Goal: Transaction & Acquisition: Purchase product/service

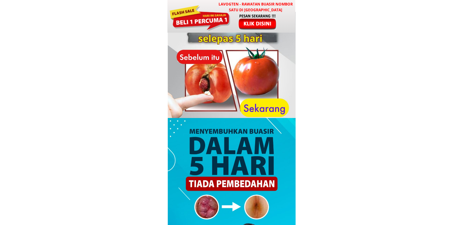
click at [254, 26] on div at bounding box center [257, 21] width 51 height 17
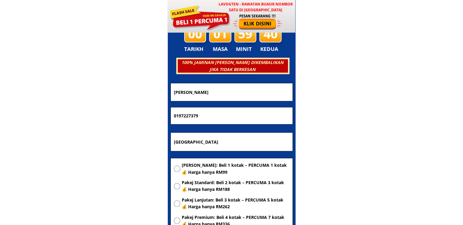
scroll to position [2934, 0]
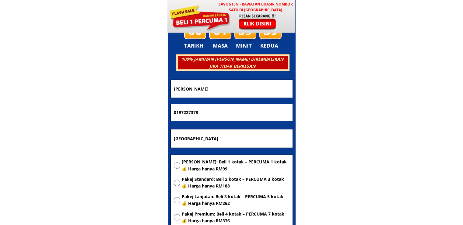
click at [207, 167] on span "[PERSON_NAME]: Beli 1 kotak – PERCUMA 1 kotak 💰 Harga hanya RM99" at bounding box center [236, 165] width 108 height 14
radio input "true"
drag, startPoint x: 237, startPoint y: 134, endPoint x: 91, endPoint y: 128, distance: 146.2
click at [91, 128] on body "LAVOGTEN - Rawatan Buasir Nombor Satu di [GEOGRAPHIC_DATA] Dengarkan pengalaman…" at bounding box center [231, 174] width 463 height 6217
paste input "MI6, lorong hajah Habsah,kg asam [STREET_ADDRESS]"
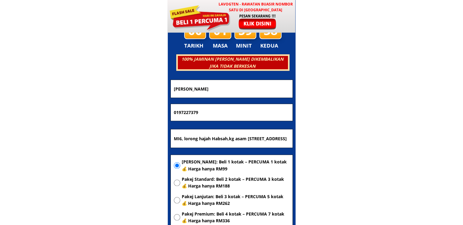
scroll to position [0, 79]
type input "MI6, lorong hajah Habsah,kg asam [STREET_ADDRESS]"
drag, startPoint x: 208, startPoint y: 113, endPoint x: 71, endPoint y: 115, distance: 137.6
click at [71, 115] on body "LAVOGTEN - Rawatan Buasir Nombor Satu di [GEOGRAPHIC_DATA] Dengarkan pengalaman…" at bounding box center [231, 174] width 463 height 6217
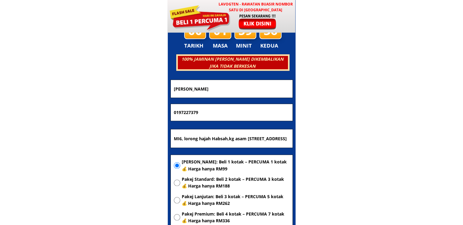
paste input "7-786 7136"
click at [190, 112] on input "017-786 7136" at bounding box center [231, 112] width 119 height 17
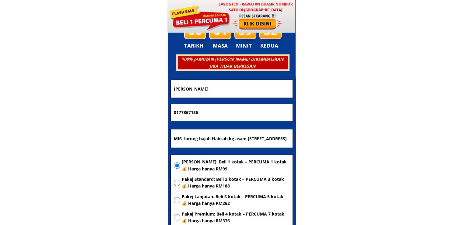
type input "0177867136"
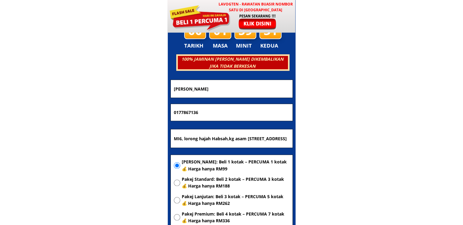
drag, startPoint x: 218, startPoint y: 88, endPoint x: 54, endPoint y: 98, distance: 164.0
click at [54, 97] on body "LAVOGTEN - Rawatan Buasir Nombor Satu di [GEOGRAPHIC_DATA] Dengarkan pengalaman…" at bounding box center [231, 174] width 463 height 6217
paste input "[PERSON_NAME]"
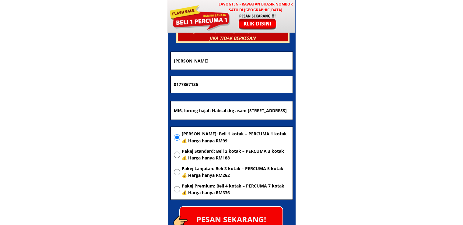
scroll to position [2995, 0]
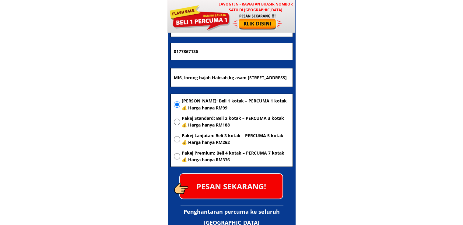
type input "[PERSON_NAME]"
click at [247, 185] on p "PESAN SEKARANG!" at bounding box center [231, 185] width 103 height 25
